Goal: Transaction & Acquisition: Purchase product/service

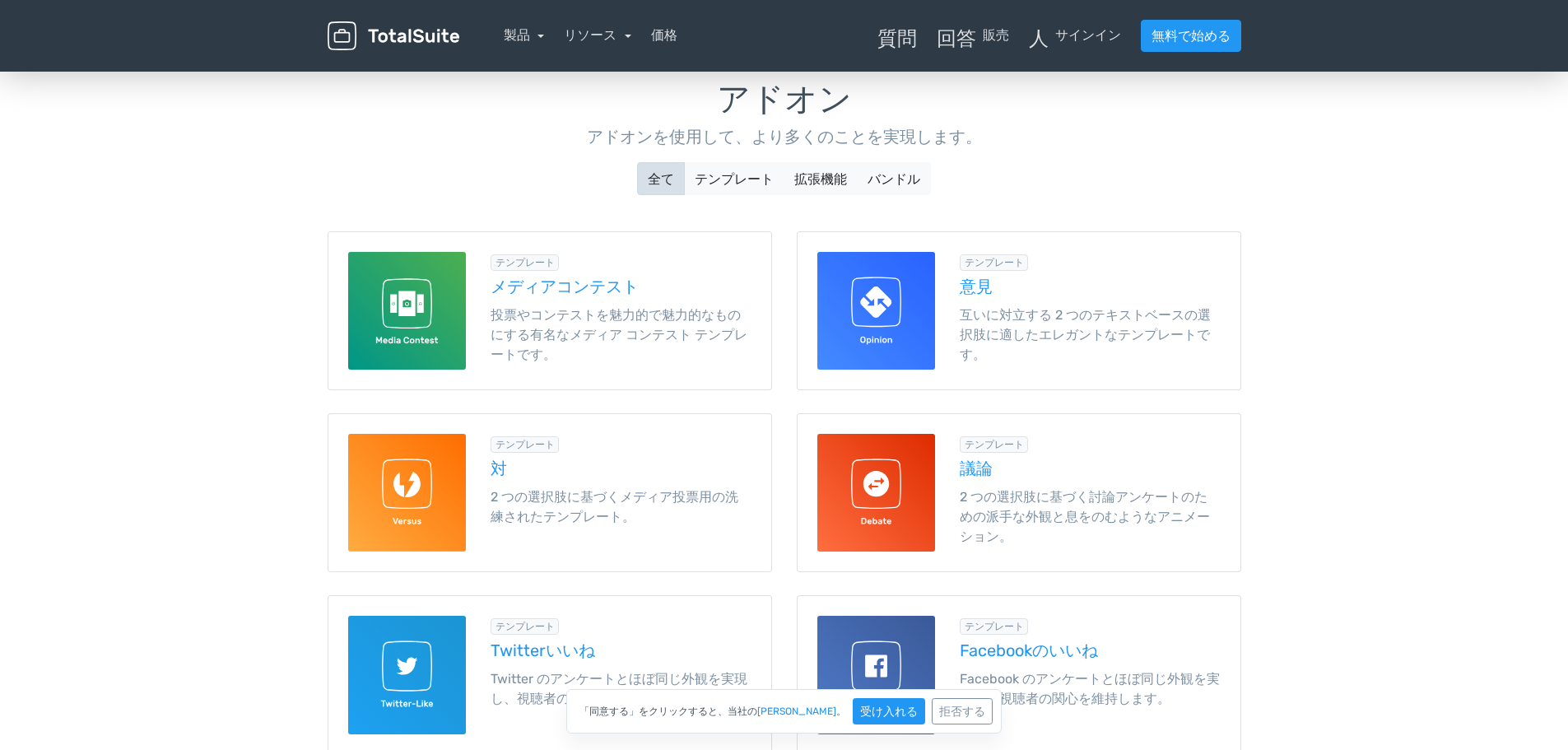
scroll to position [137, 0]
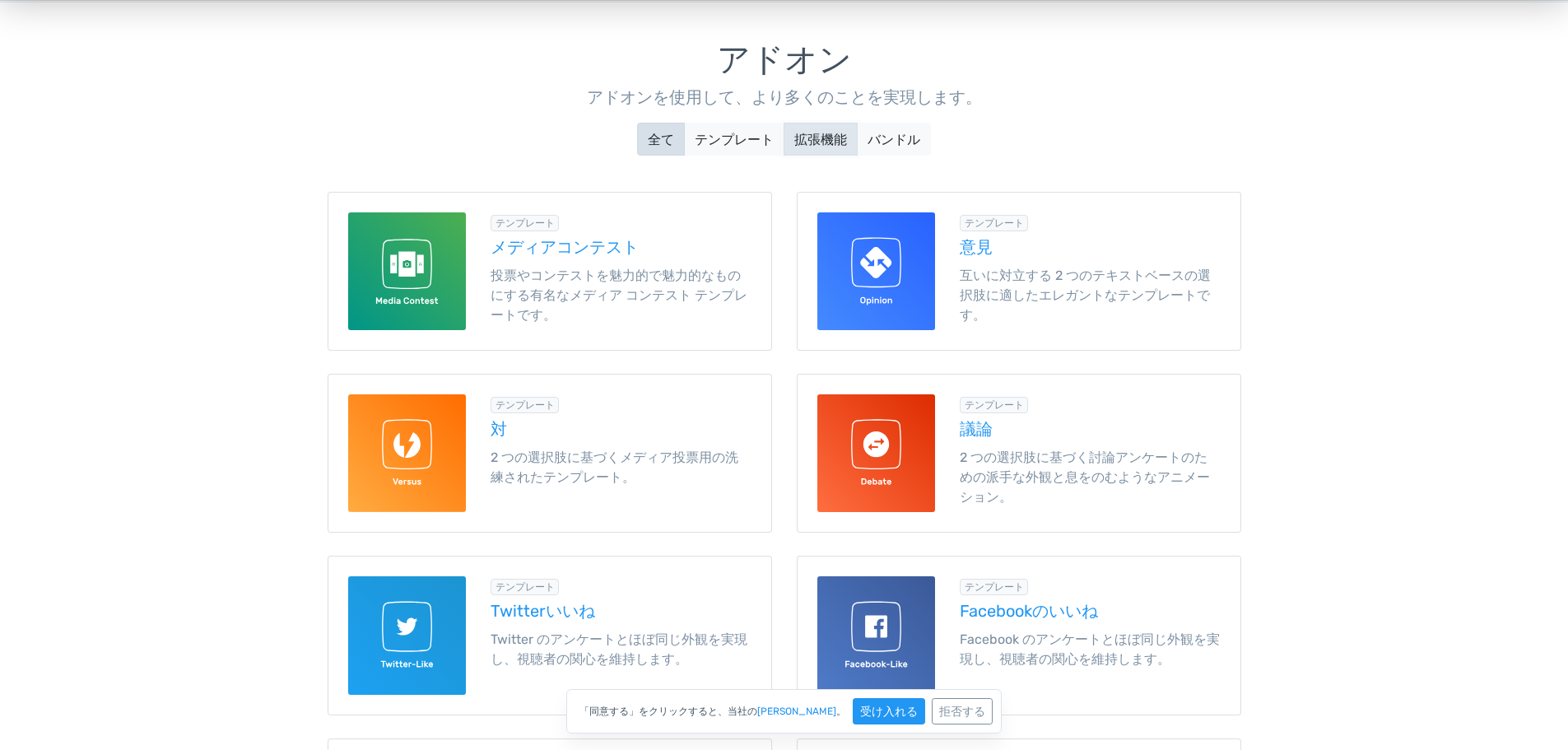
click at [820, 143] on font "拡張機能" at bounding box center [820, 139] width 53 height 15
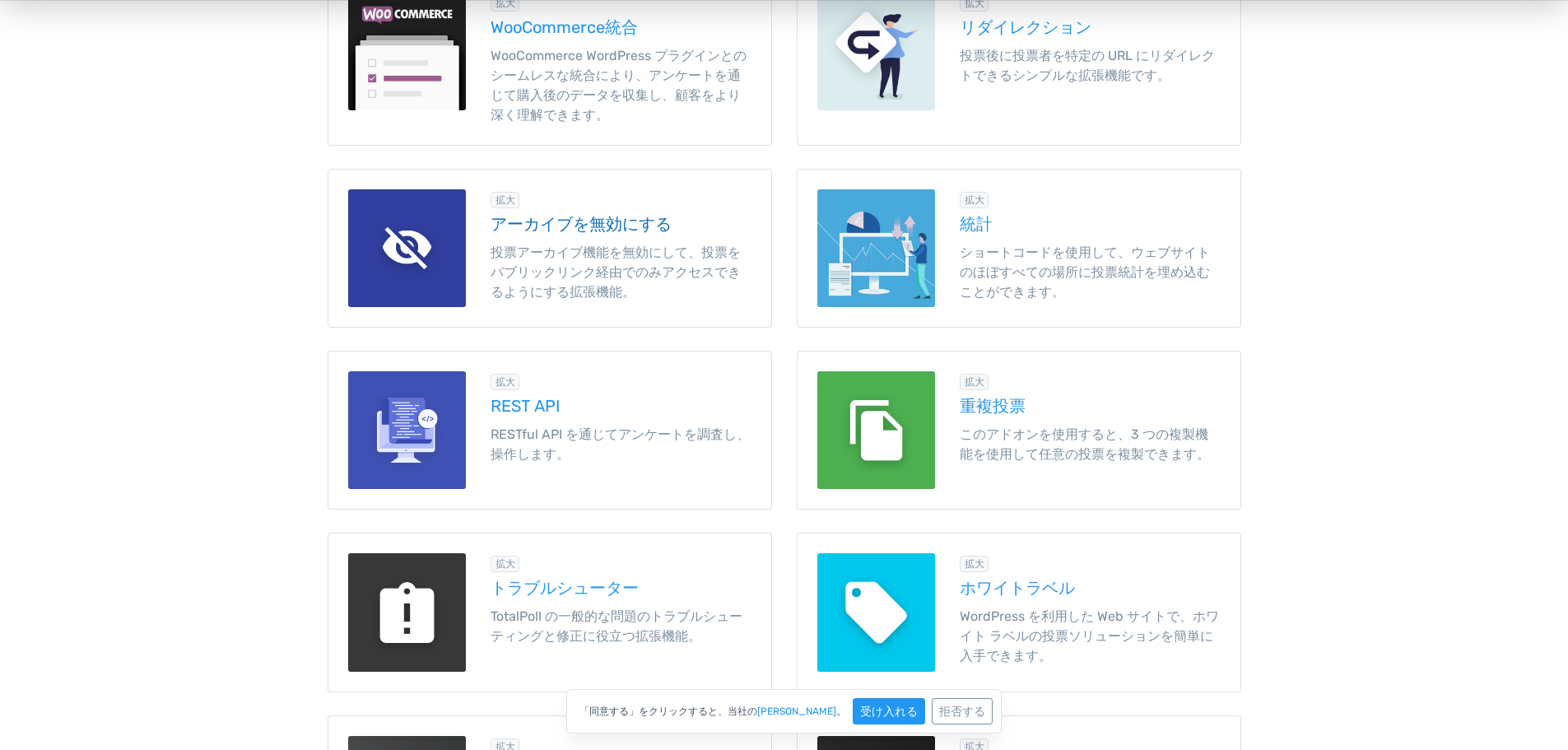
scroll to position [411, 0]
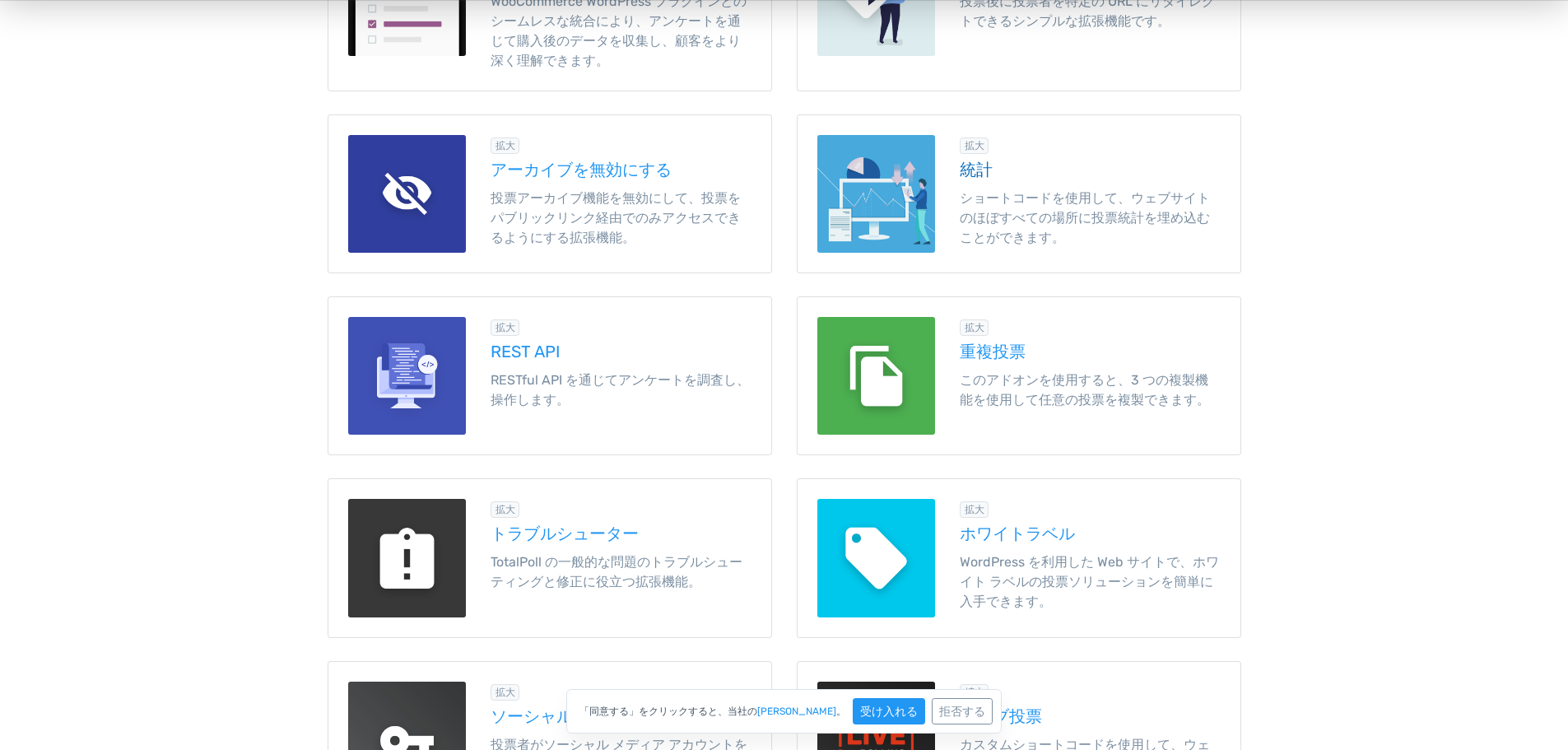
click at [981, 172] on font "統計" at bounding box center [976, 170] width 33 height 20
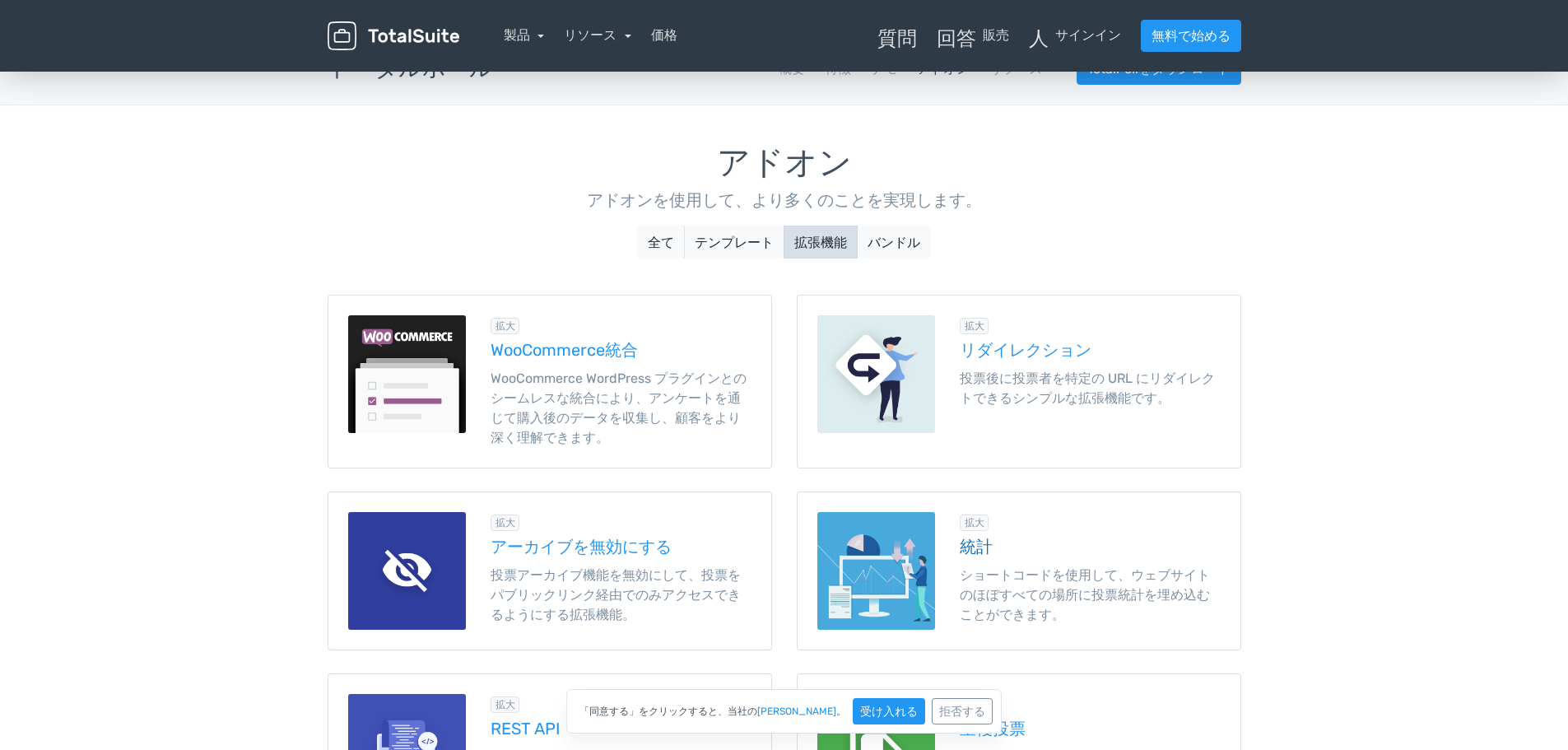
scroll to position [0, 0]
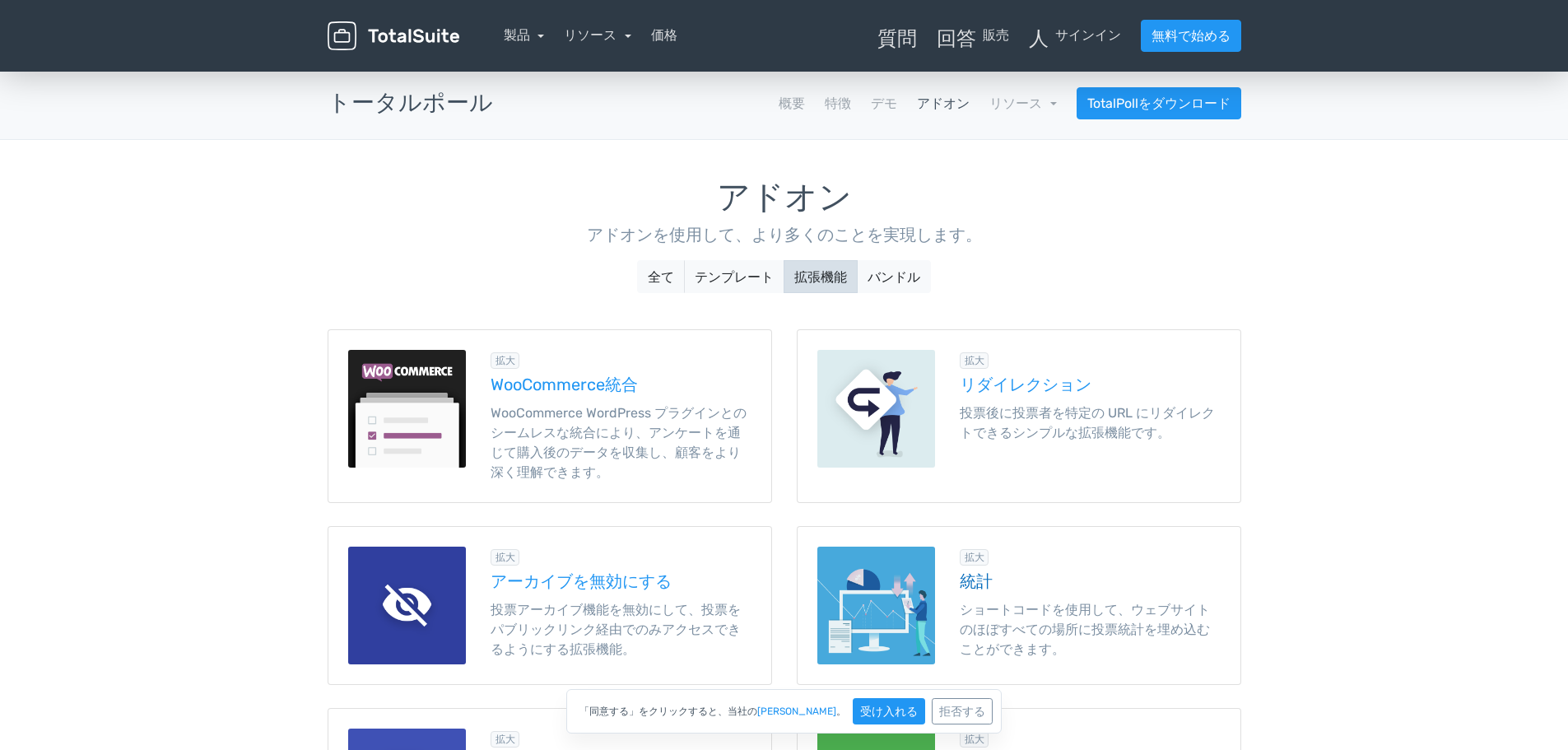
click at [676, 36] on nav "製品 トータルポール WordPressの投票・コンテストプラグイン トータルコンテスト WordPressコンテストプラグイン 記事" at bounding box center [862, 36] width 782 height 32
click at [667, 37] on font "価格" at bounding box center [664, 34] width 26 height 15
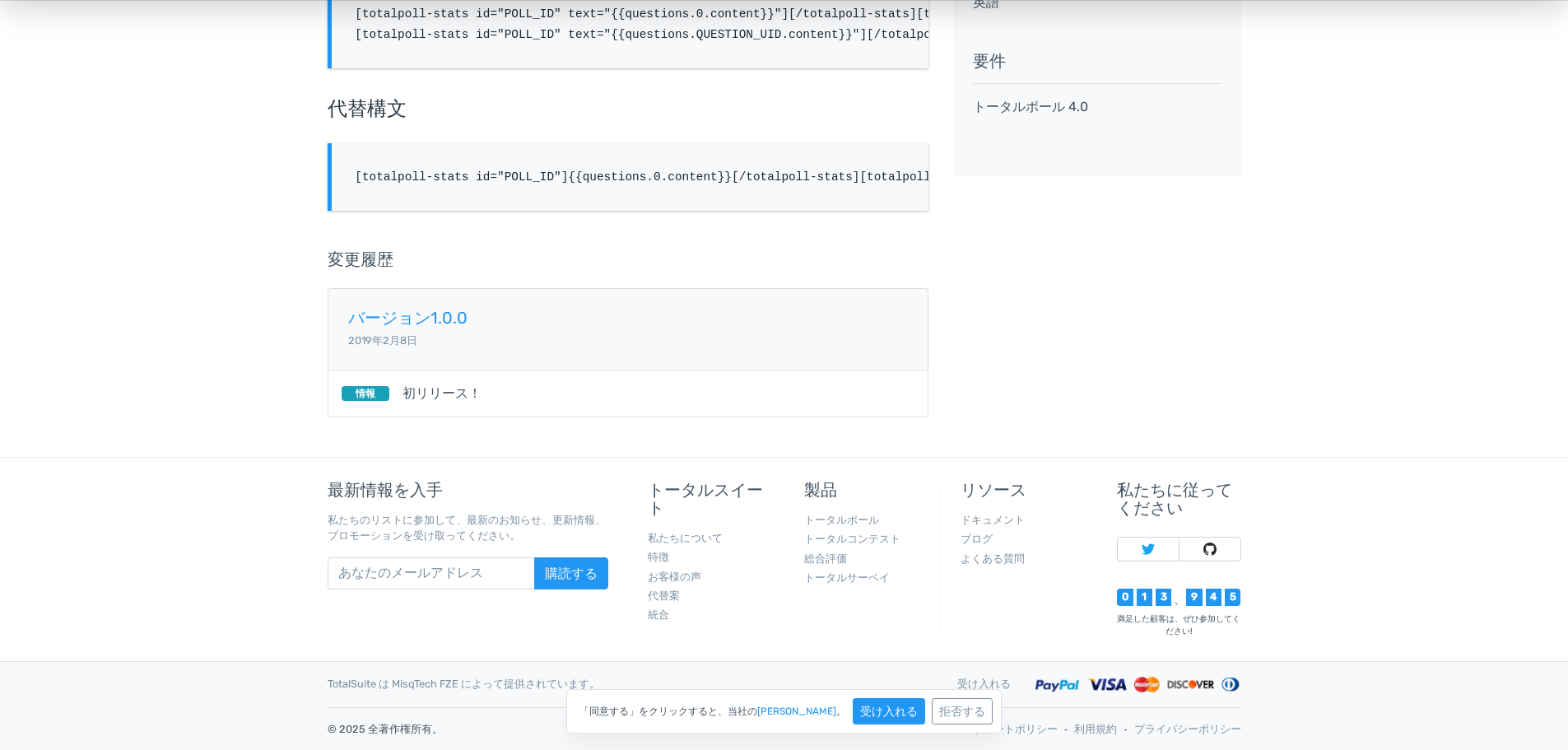
scroll to position [411, 0]
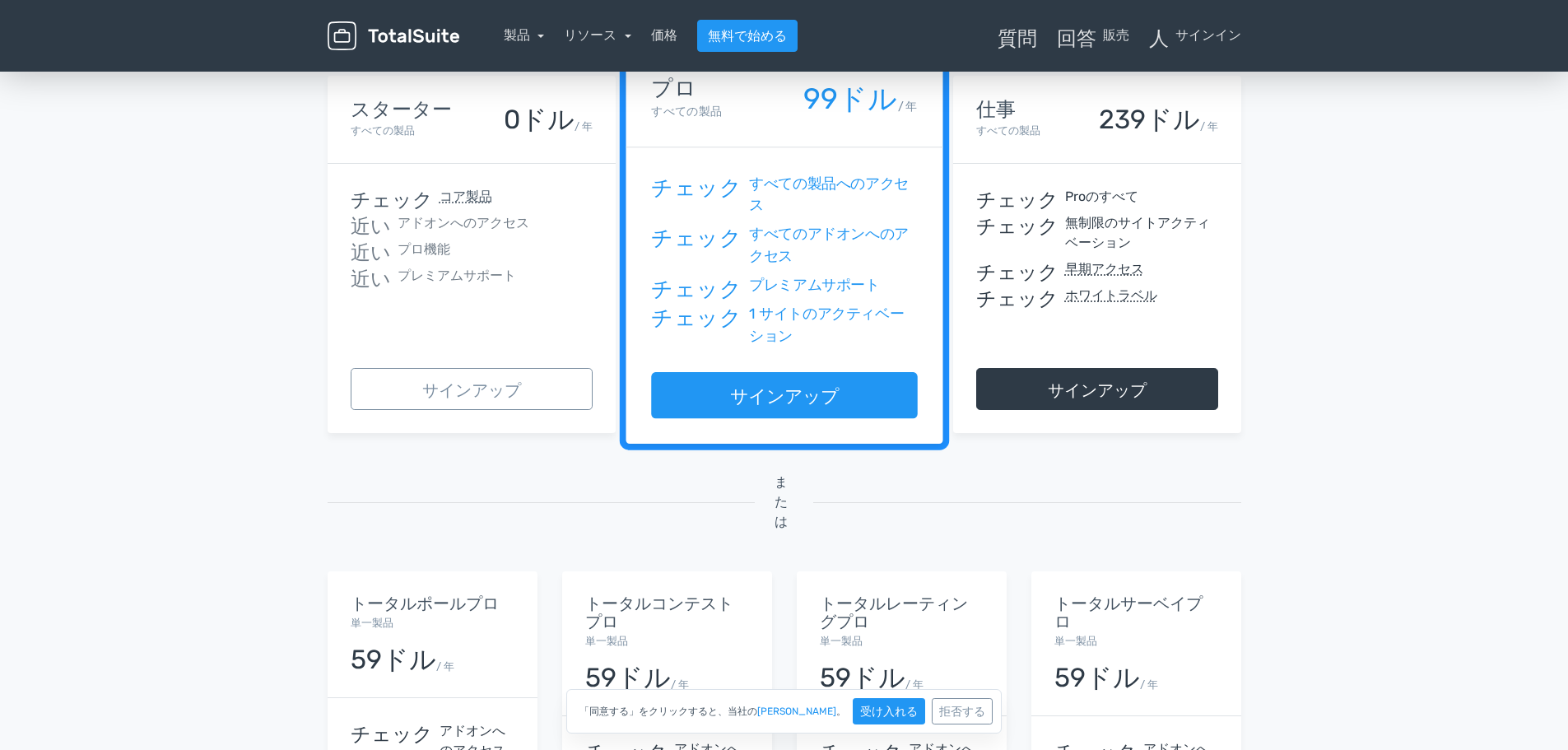
scroll to position [137, 0]
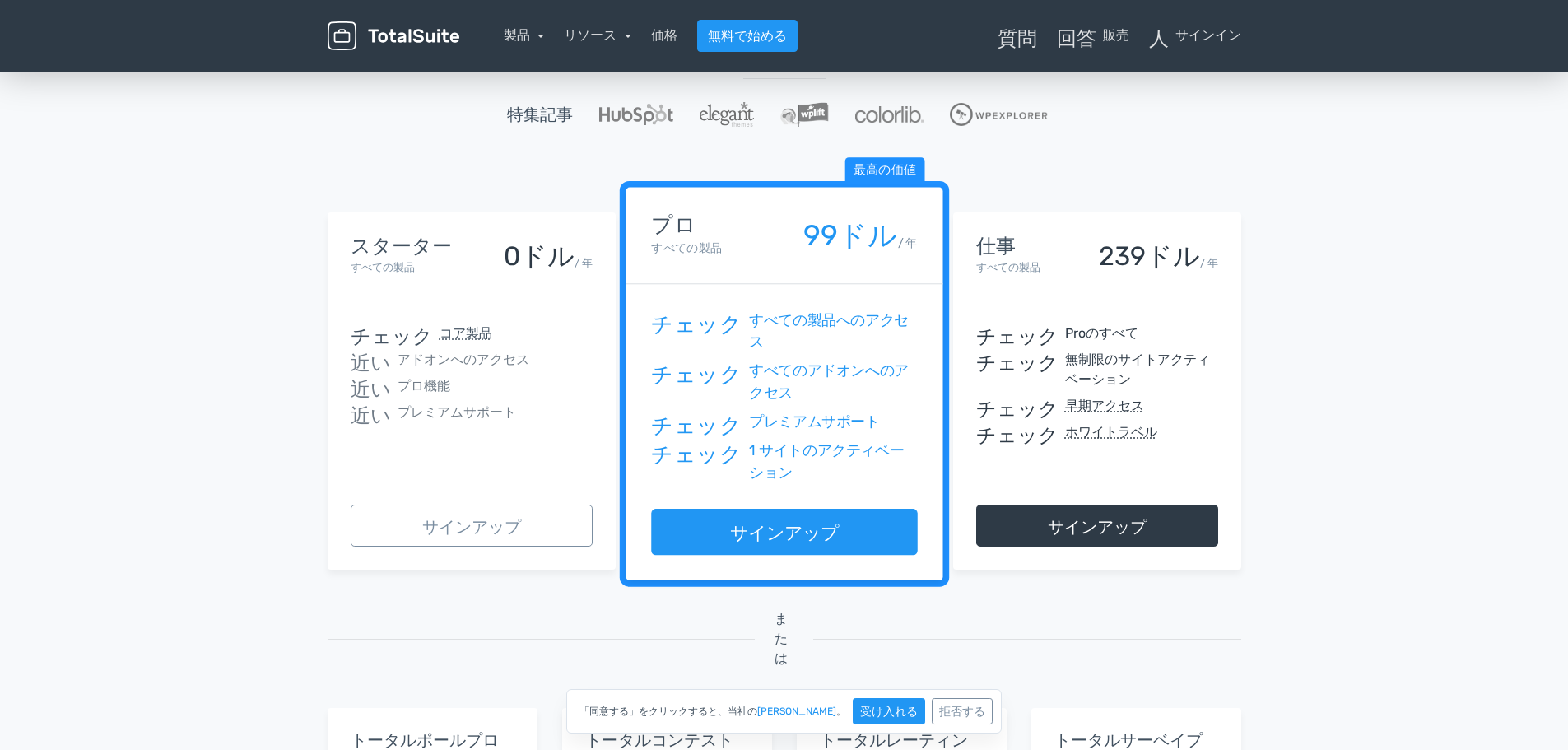
click at [460, 357] on font "アドオンへのアクセス" at bounding box center [463, 358] width 132 height 15
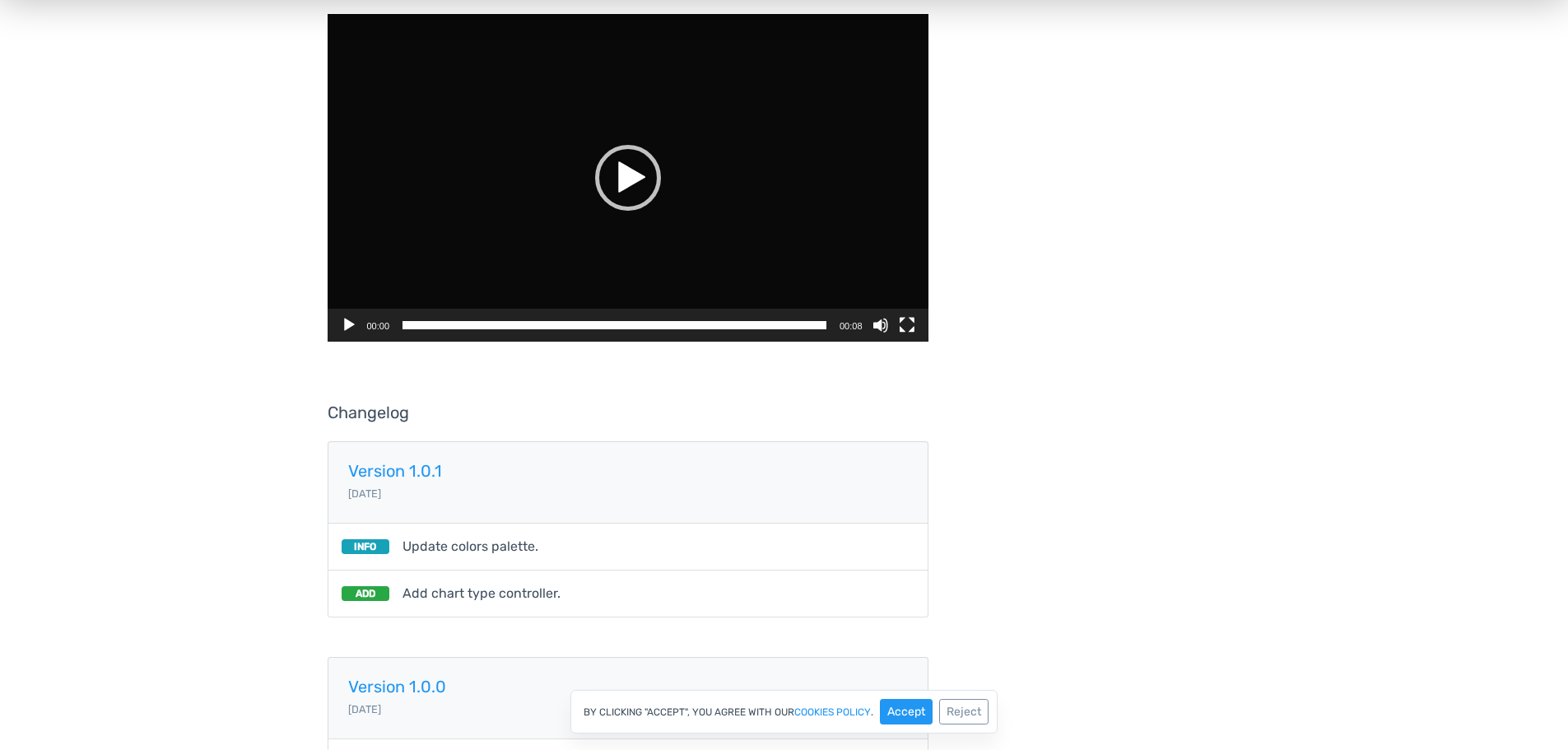
scroll to position [2945, 0]
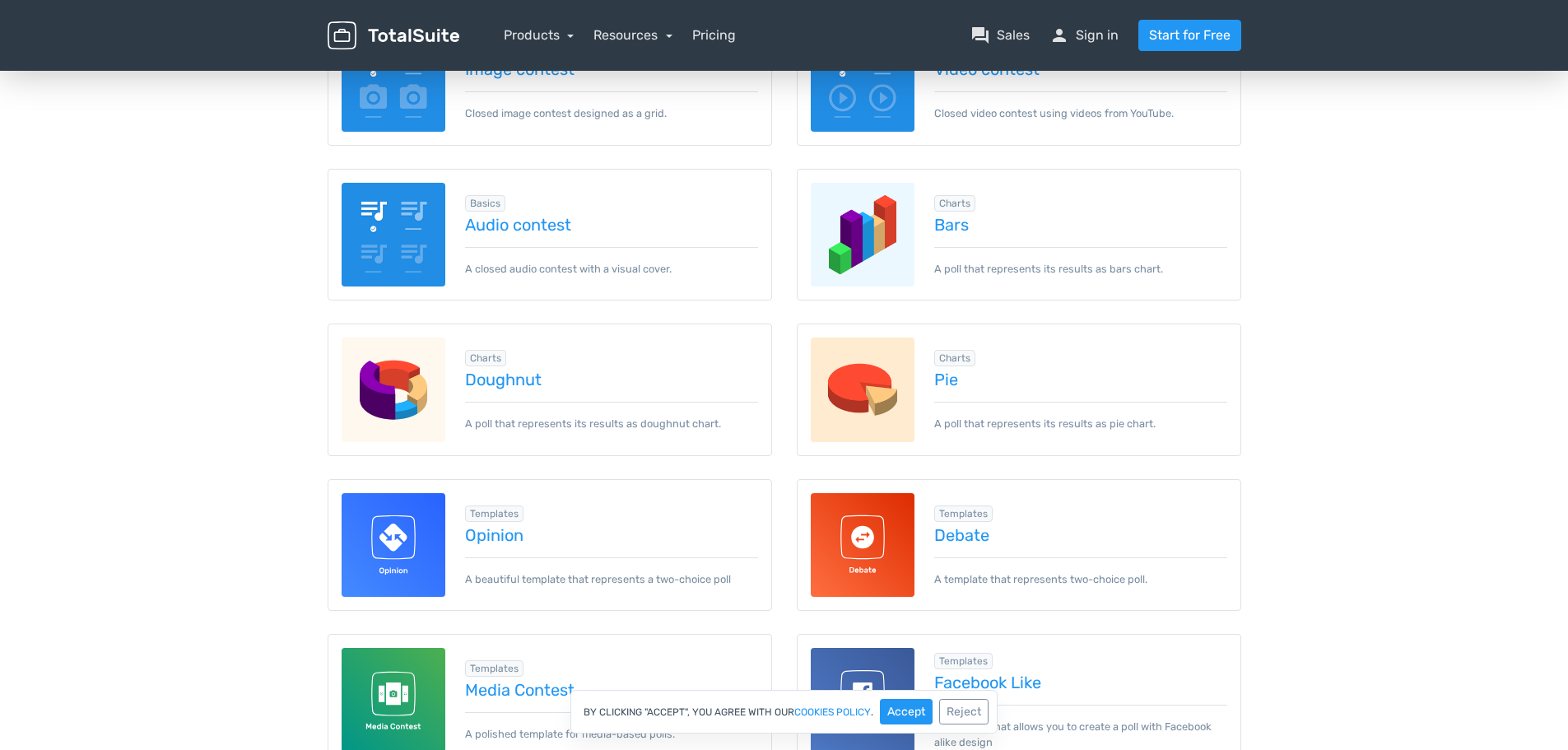
scroll to position [549, 0]
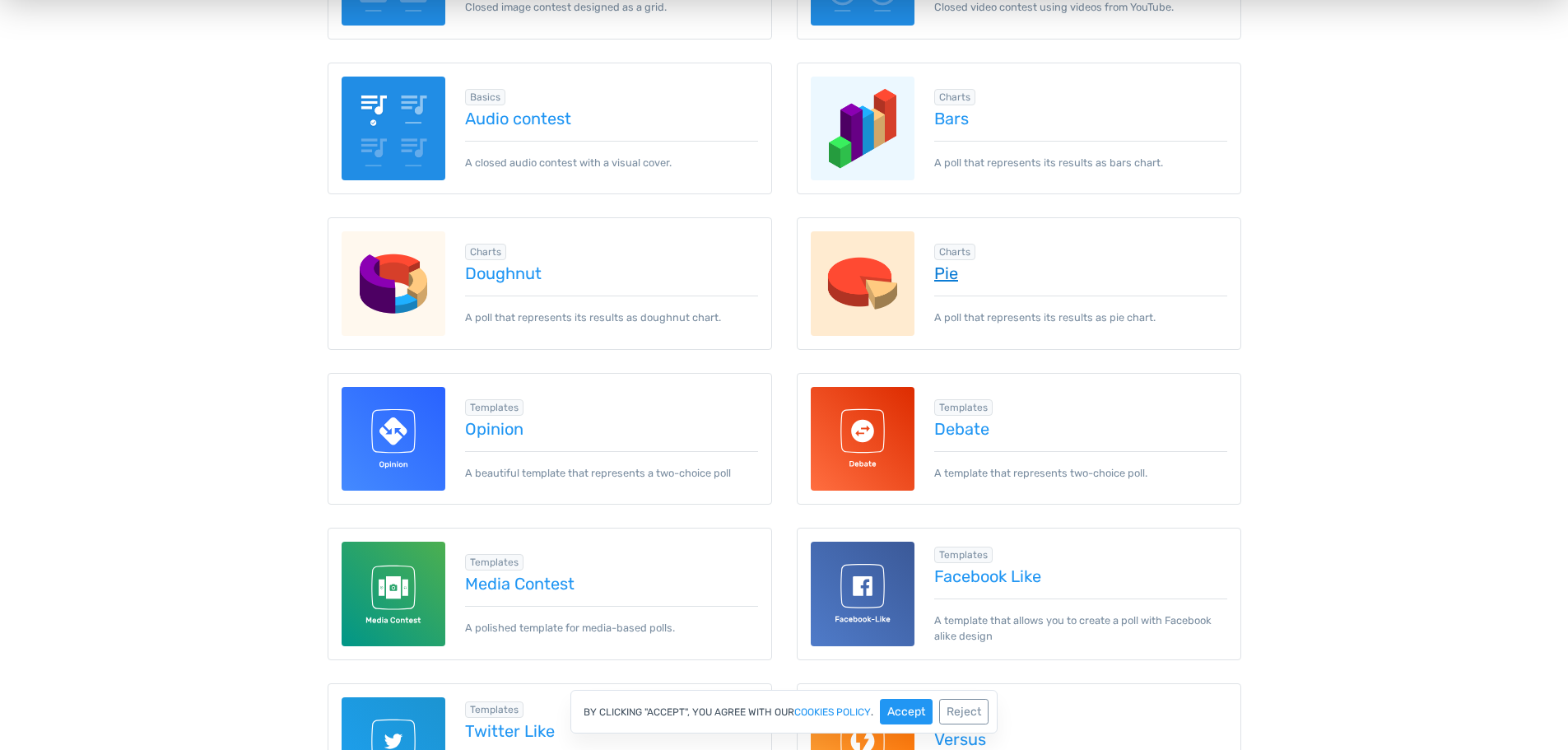
click at [943, 278] on link "Pie" at bounding box center [1080, 273] width 293 height 18
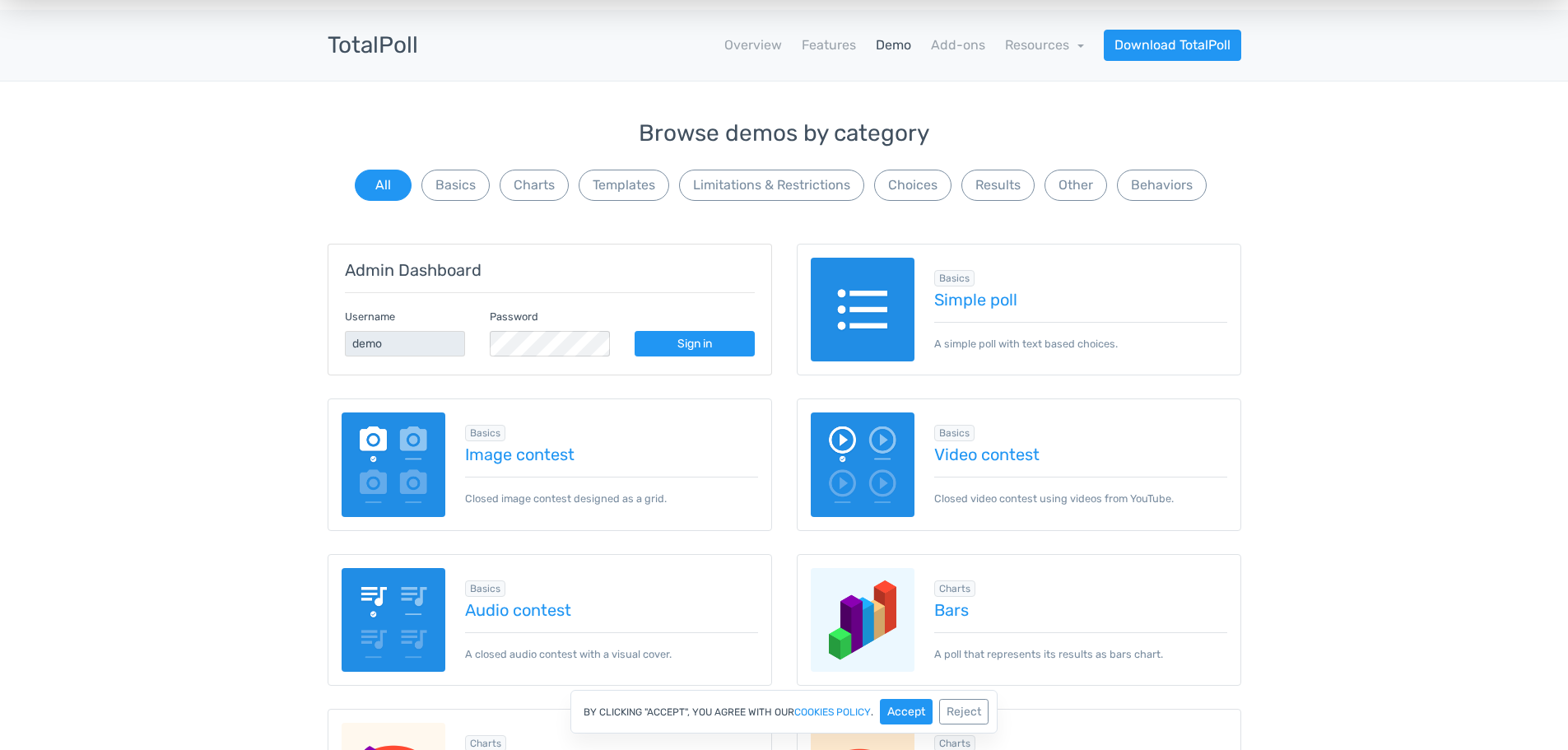
scroll to position [0, 0]
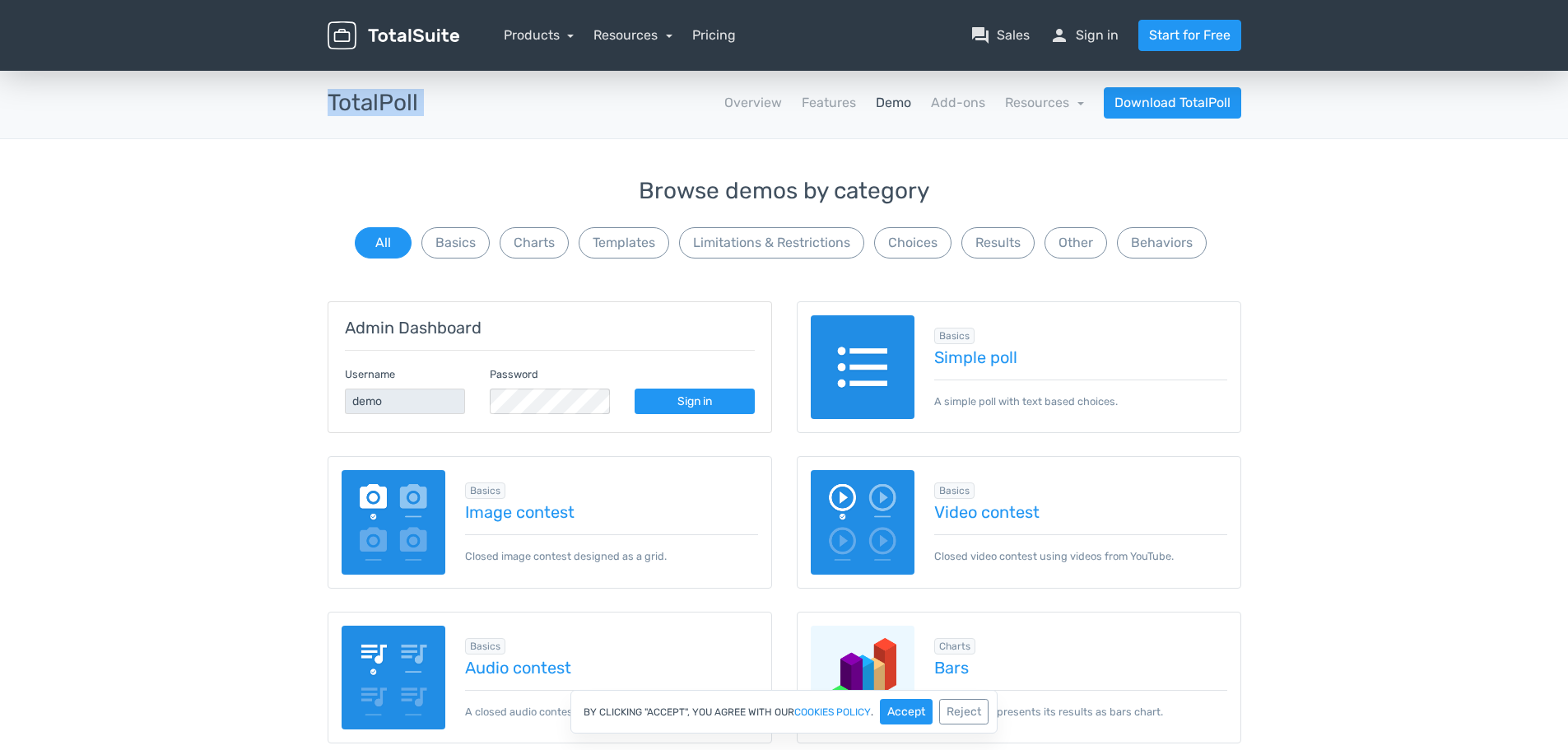
drag, startPoint x: 445, startPoint y: 100, endPoint x: 309, endPoint y: 93, distance: 136.2
click at [309, 93] on div "TotalPoll apps Overview Features Demo Add-ons Resources school Documentation ar…" at bounding box center [784, 103] width 1568 height 72
copy div "TotalPoll apps"
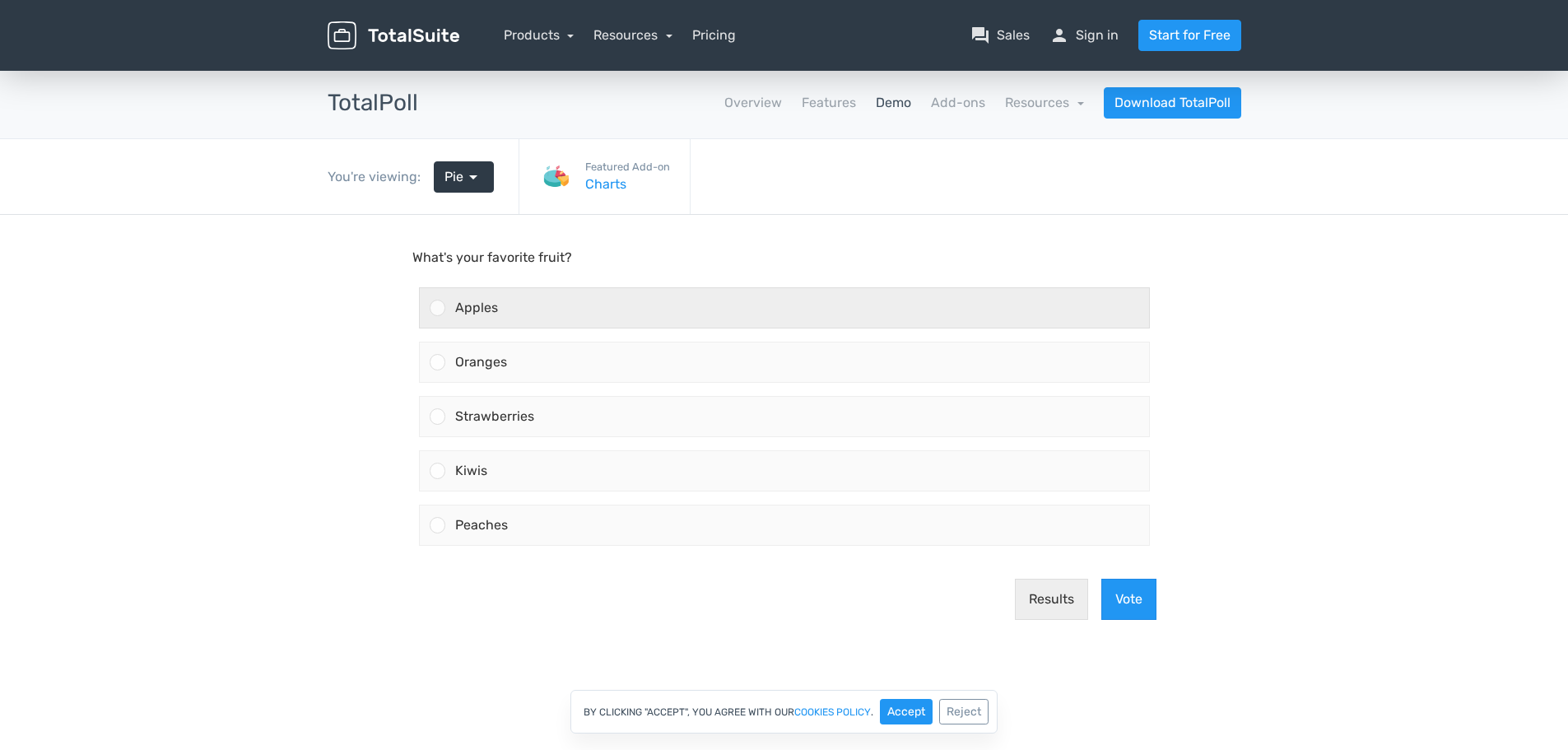
click at [559, 315] on div "Apples" at bounding box center [797, 308] width 704 height 40
click at [437, 308] on input "Apples" at bounding box center [437, 308] width 0 height 0
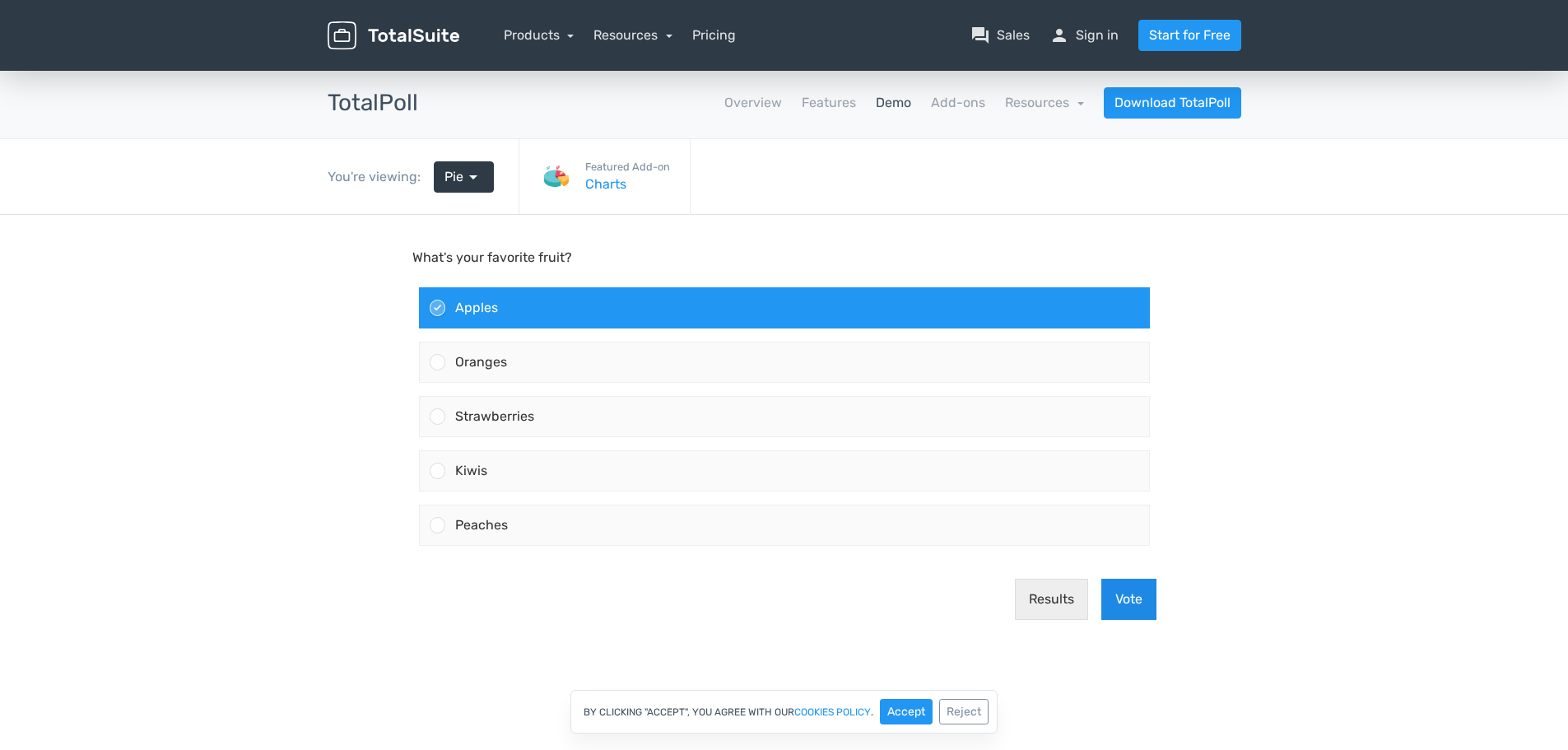
click at [1145, 596] on button "Vote" at bounding box center [1128, 599] width 55 height 41
